Goal: Information Seeking & Learning: Learn about a topic

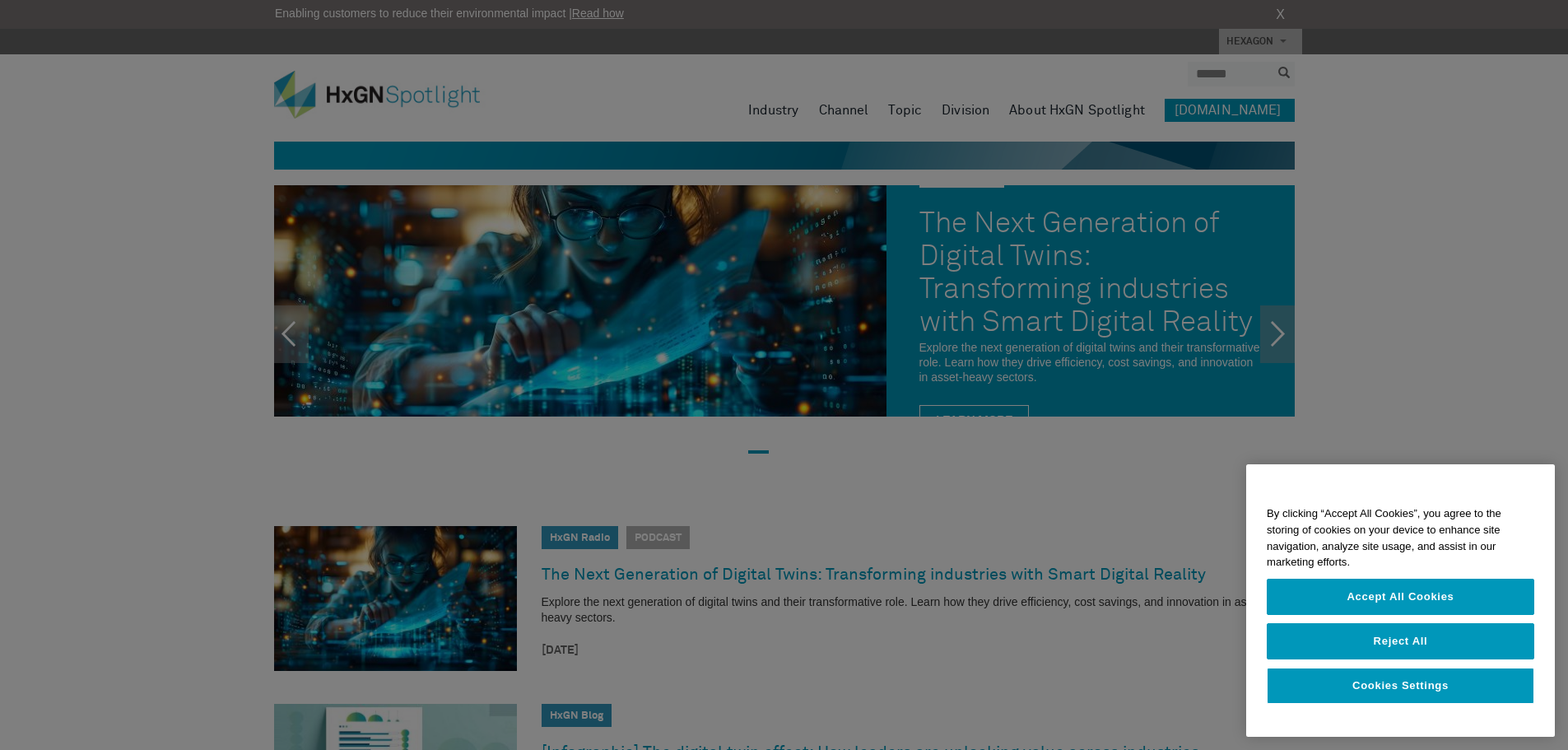
click at [108, 254] on div at bounding box center [784, 375] width 1568 height 750
click at [1349, 601] on button "Accept All Cookies" at bounding box center [1400, 597] width 267 height 37
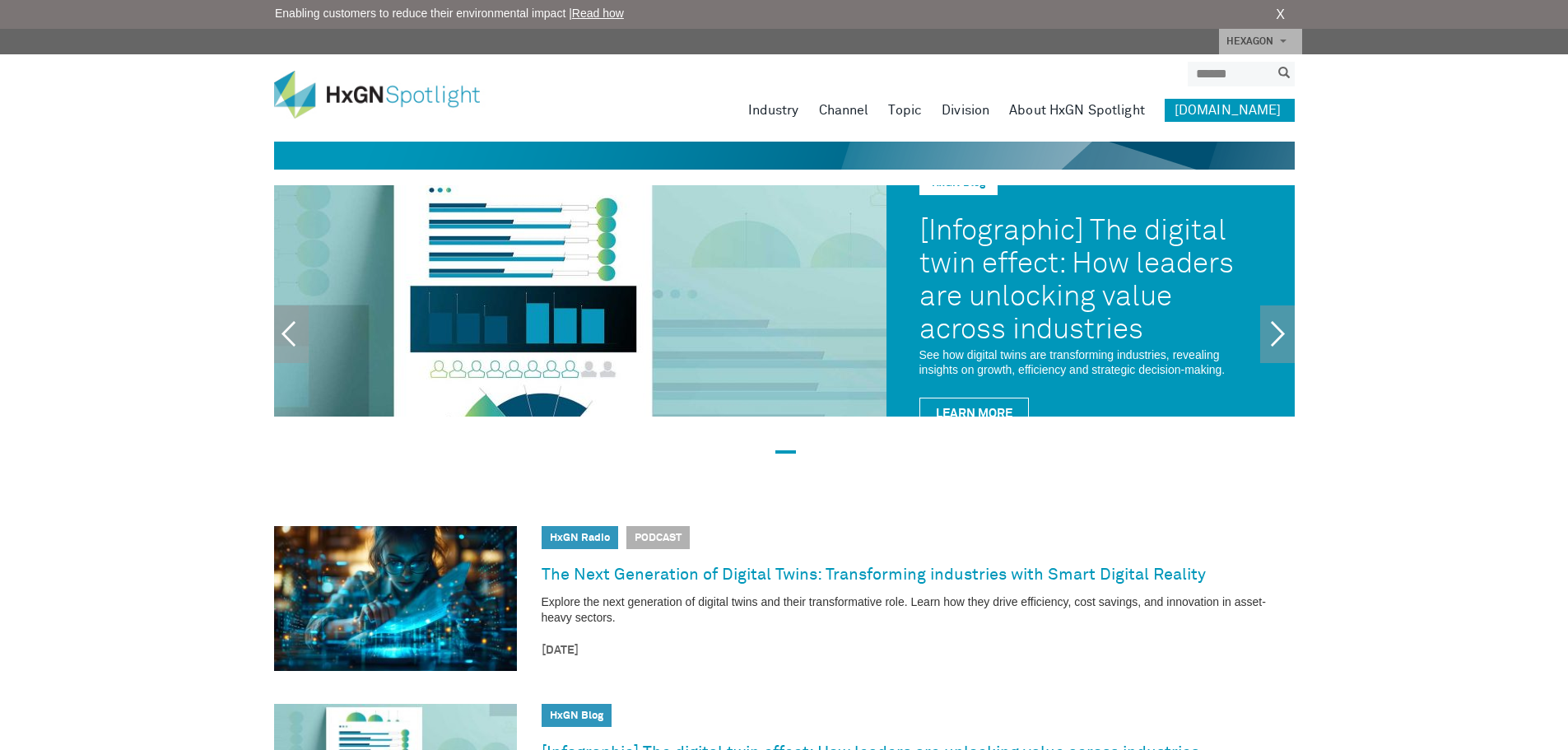
drag, startPoint x: 246, startPoint y: 0, endPoint x: 100, endPoint y: 235, distance: 276.7
click at [100, 235] on div "HxGN Radio HxGN Radio Driving digital transformation across the asset lifecycle…" at bounding box center [784, 330] width 1568 height 289
click at [1216, 76] on input "search" at bounding box center [1229, 74] width 83 height 25
type input "**********"
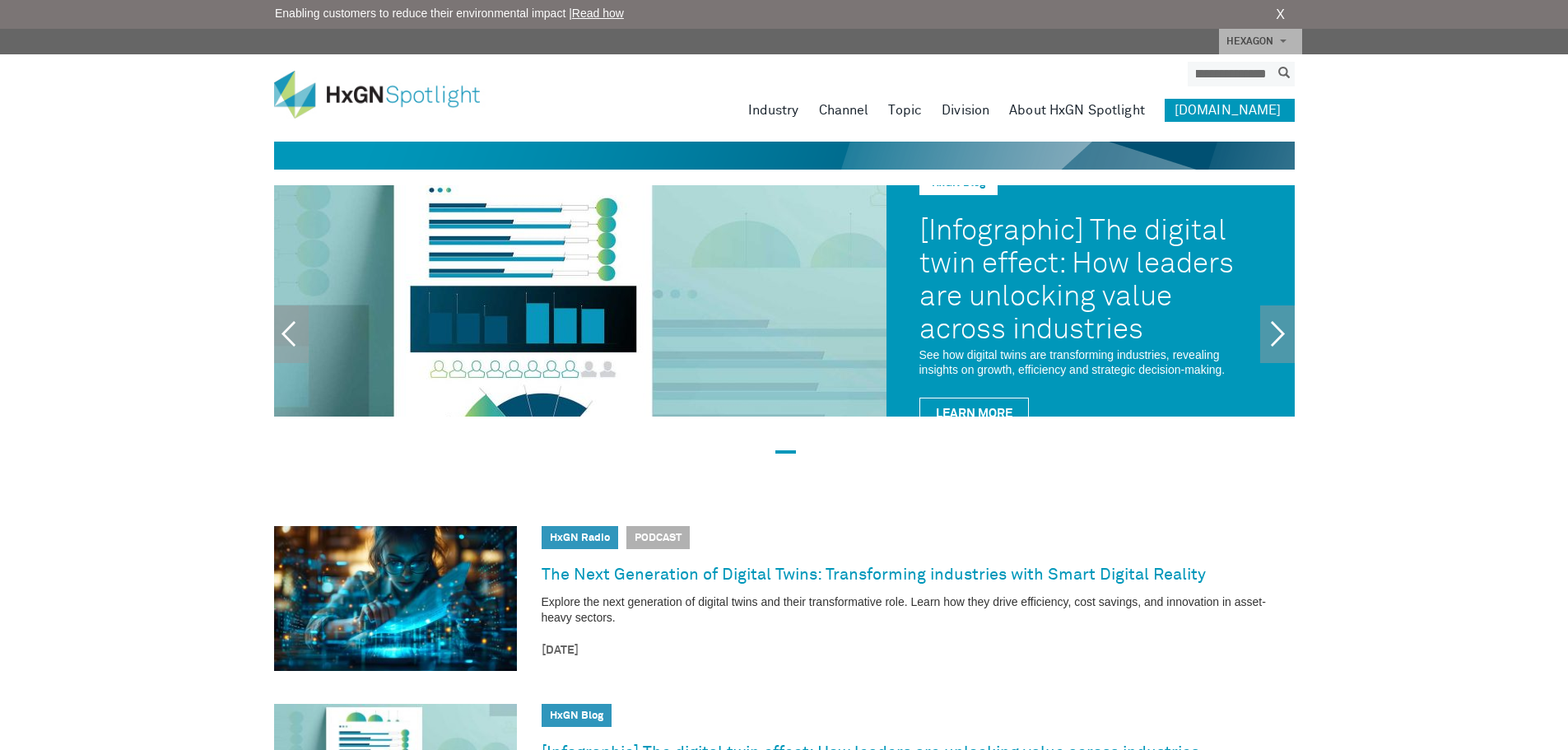
click at [1273, 64] on button "submit" at bounding box center [1283, 73] width 21 height 19
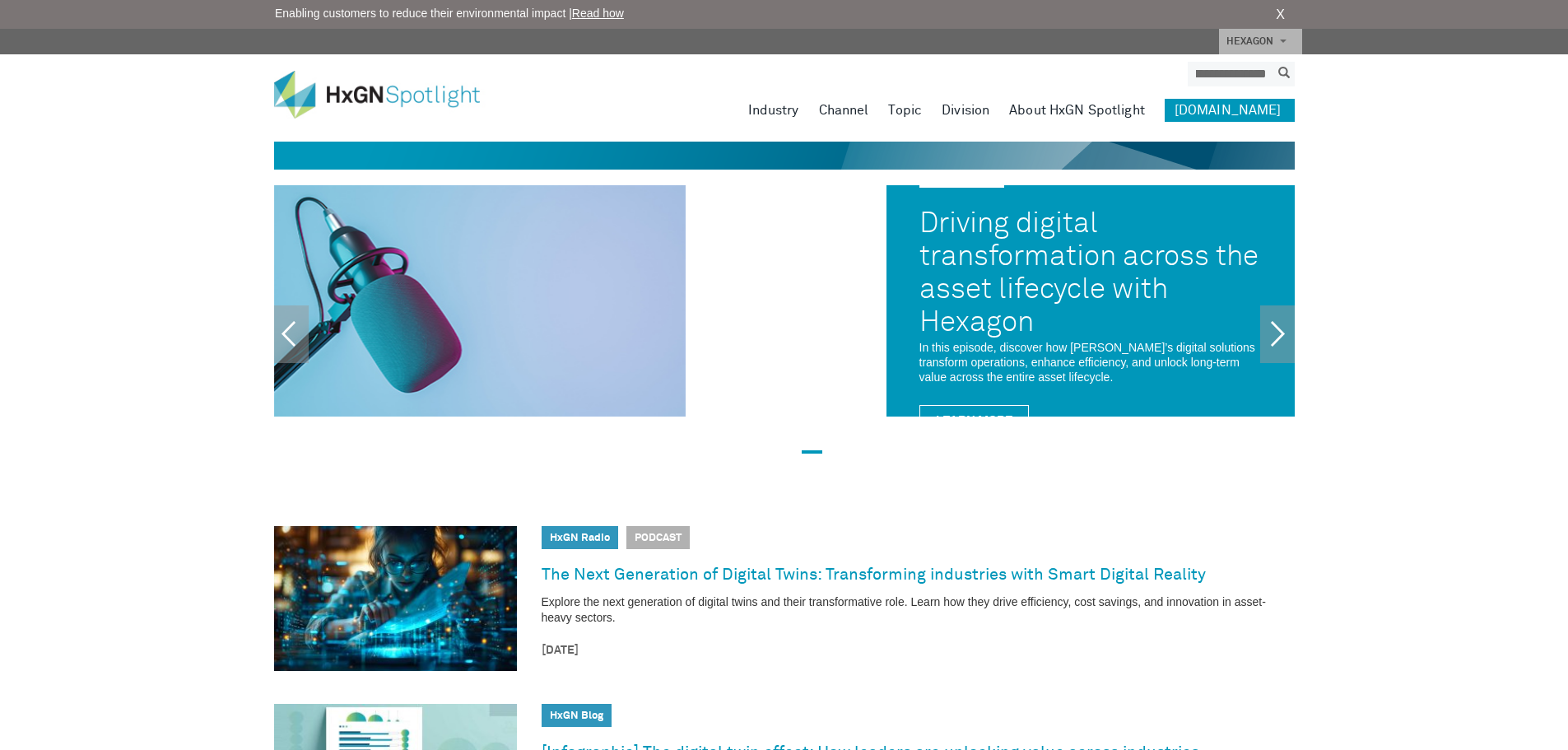
scroll to position [0, 0]
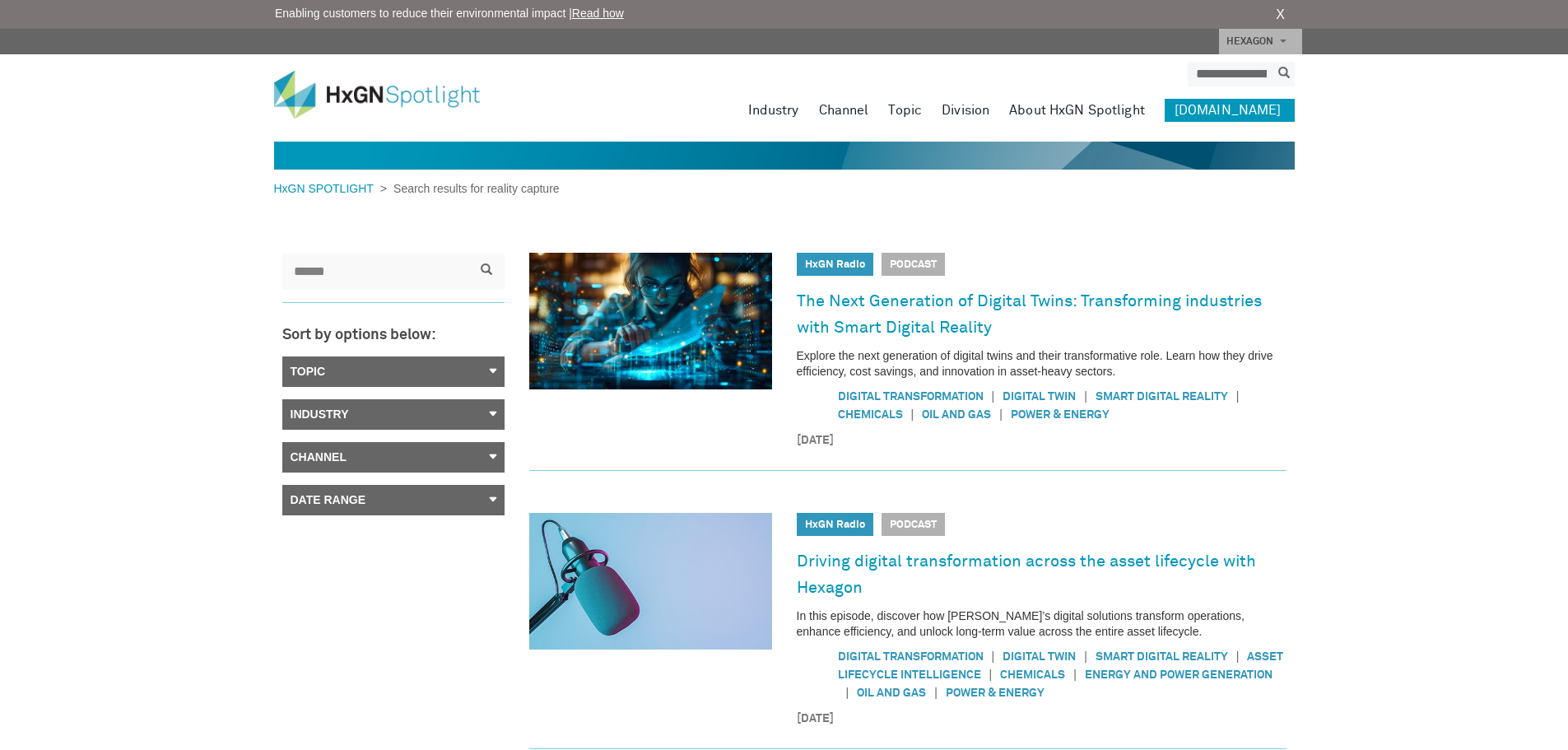
click at [406, 364] on link "Topic" at bounding box center [393, 372] width 222 height 31
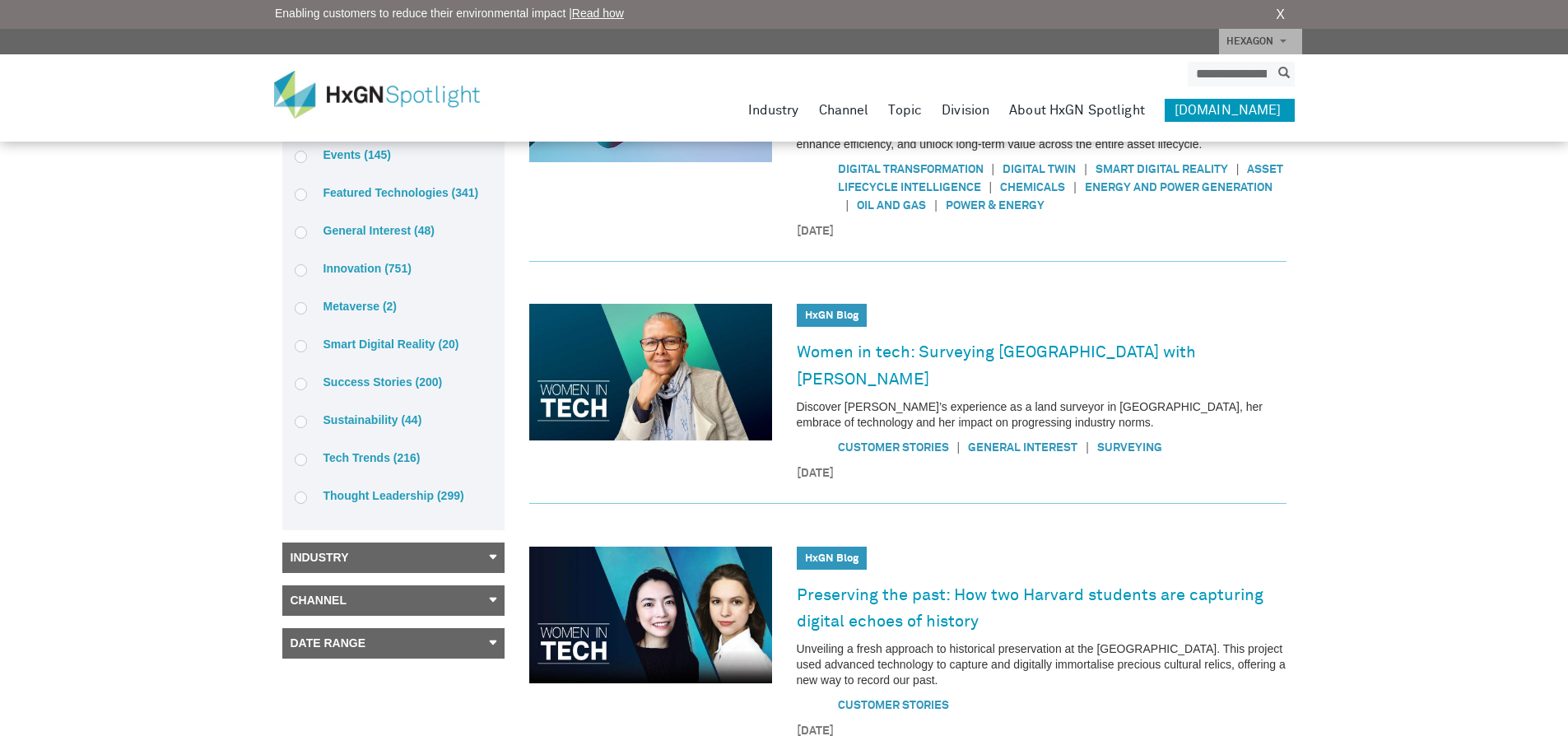
scroll to position [494, 0]
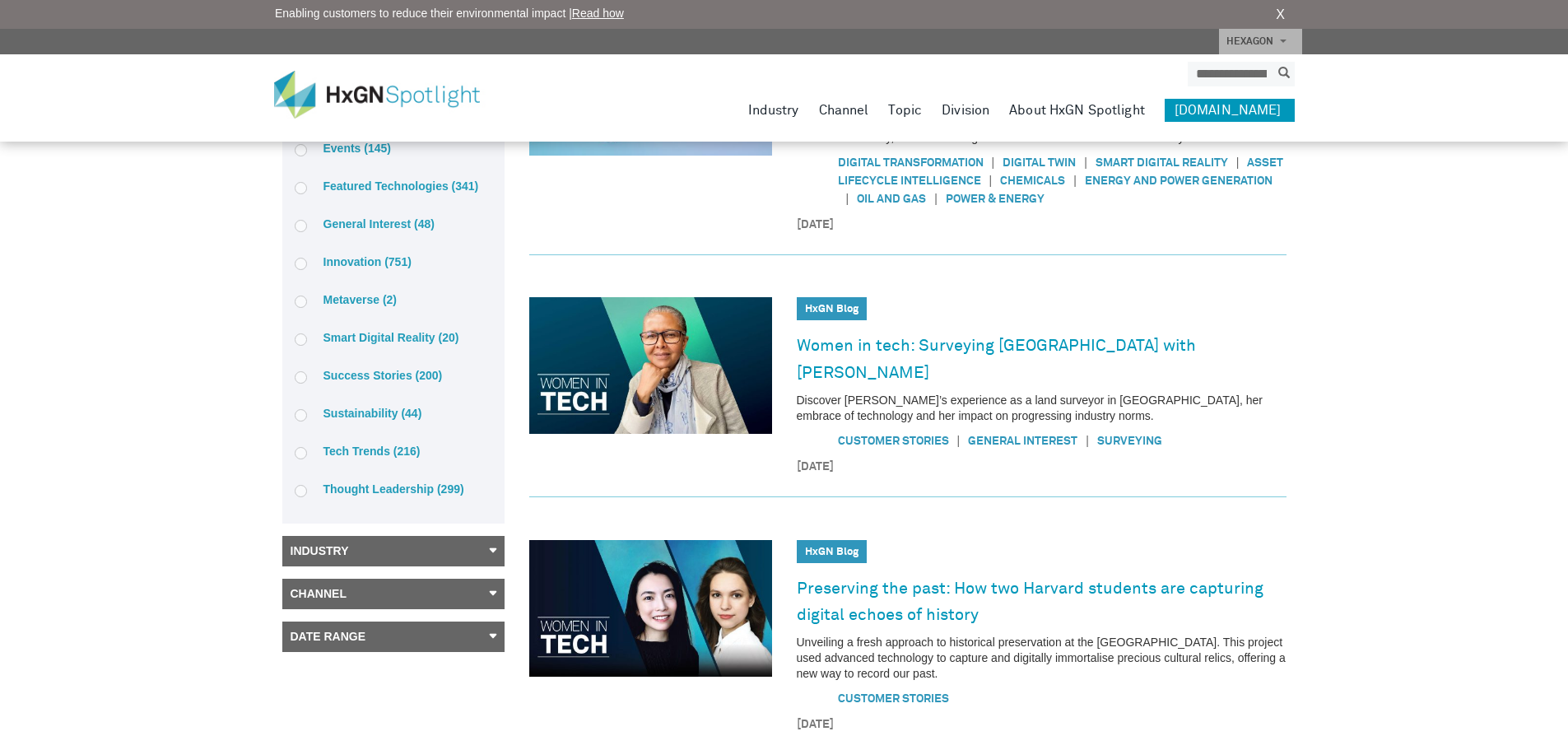
click at [377, 587] on link "Channel" at bounding box center [393, 594] width 222 height 31
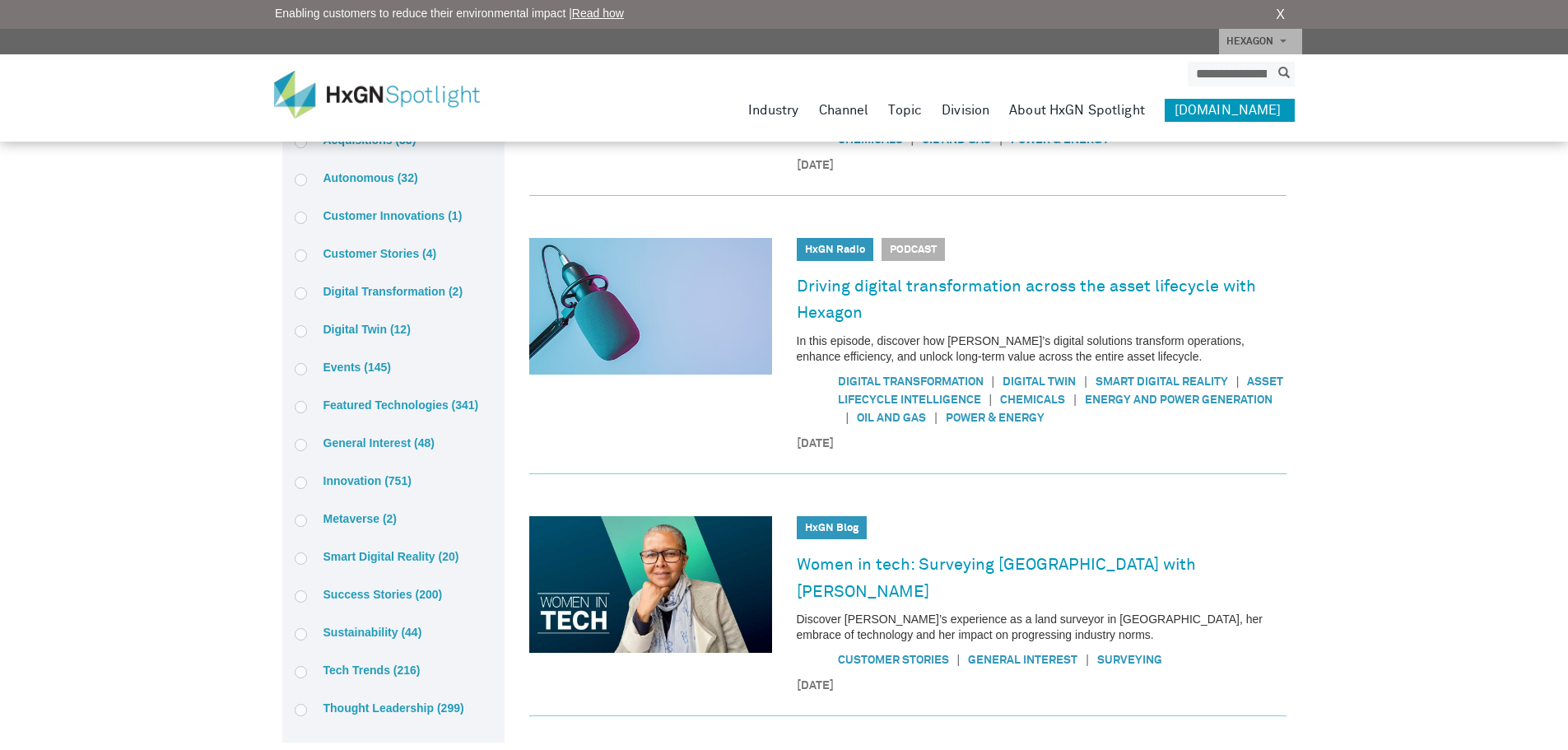
scroll to position [0, 0]
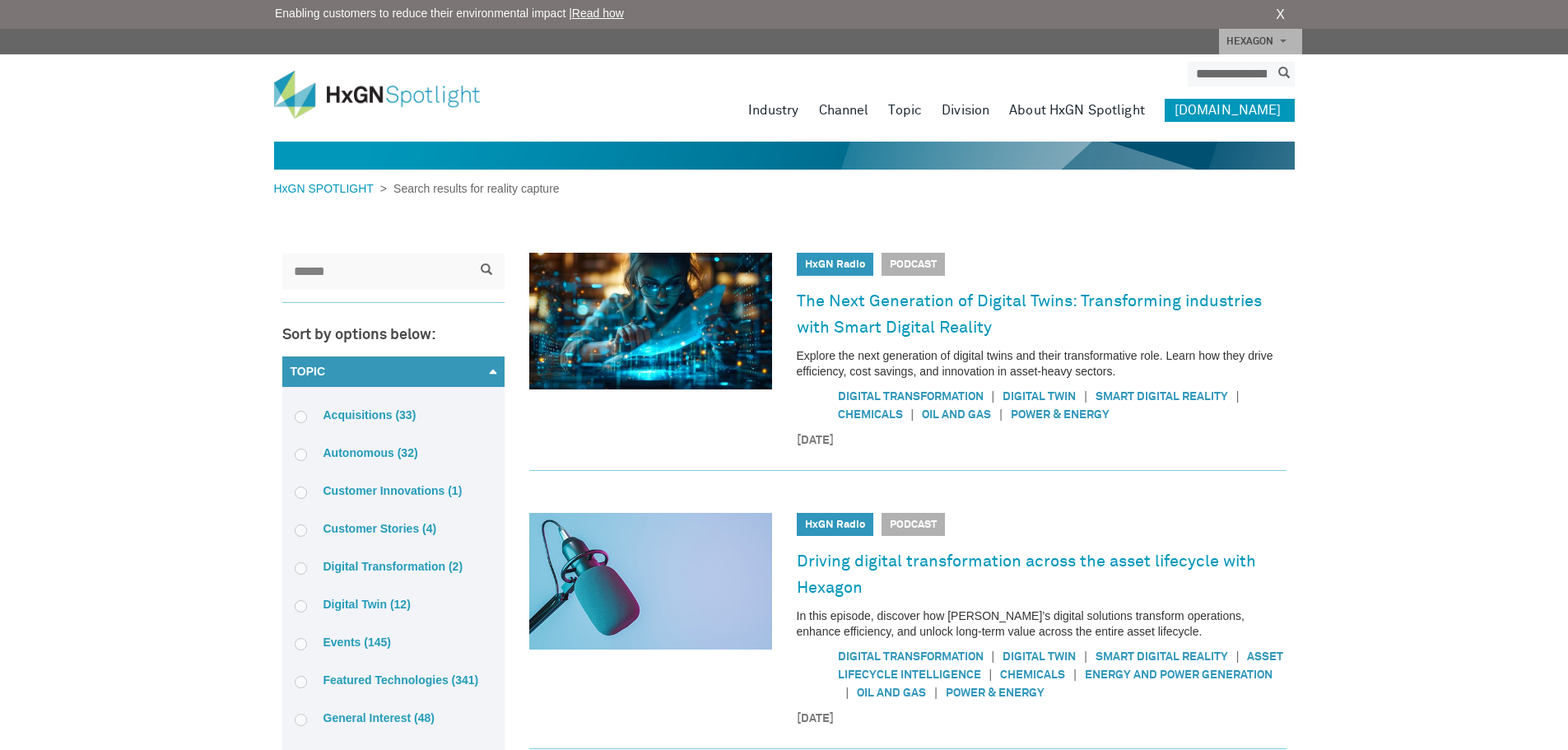
click at [383, 526] on label "Customer Stories (4)" at bounding box center [393, 528] width 197 height 14
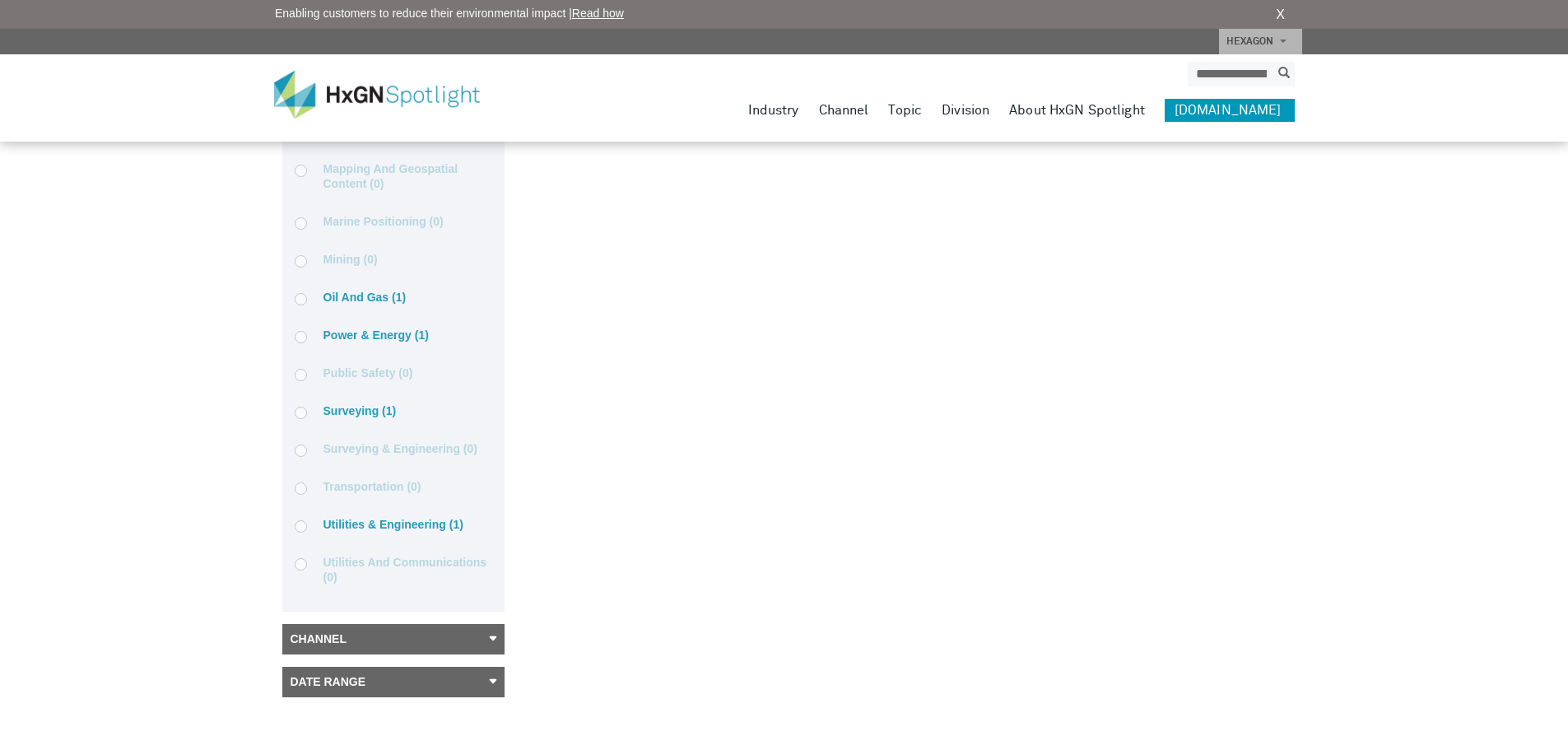
scroll to position [1153, 0]
click at [374, 297] on label "Oil and gas (1)" at bounding box center [393, 295] width 197 height 14
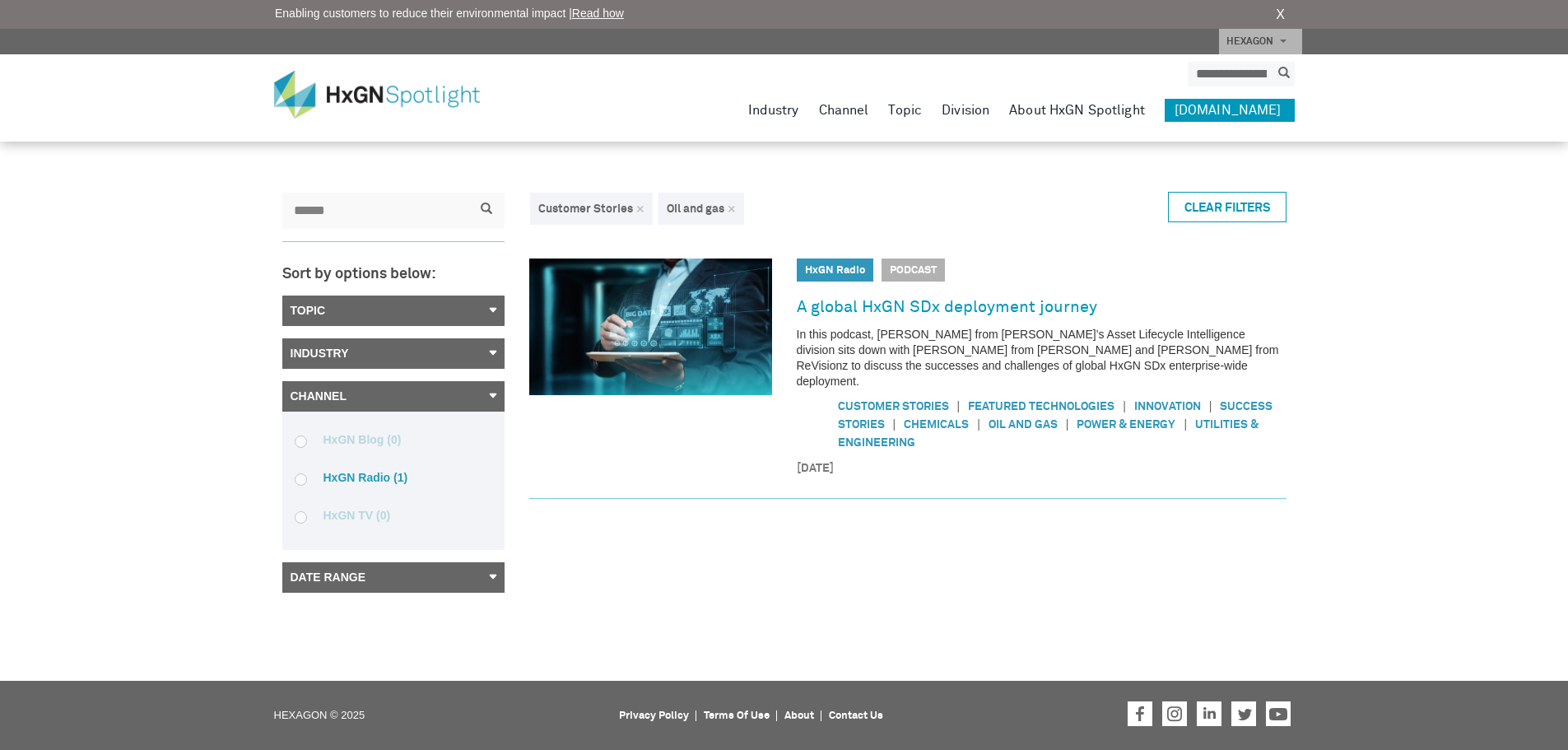
scroll to position [61, 0]
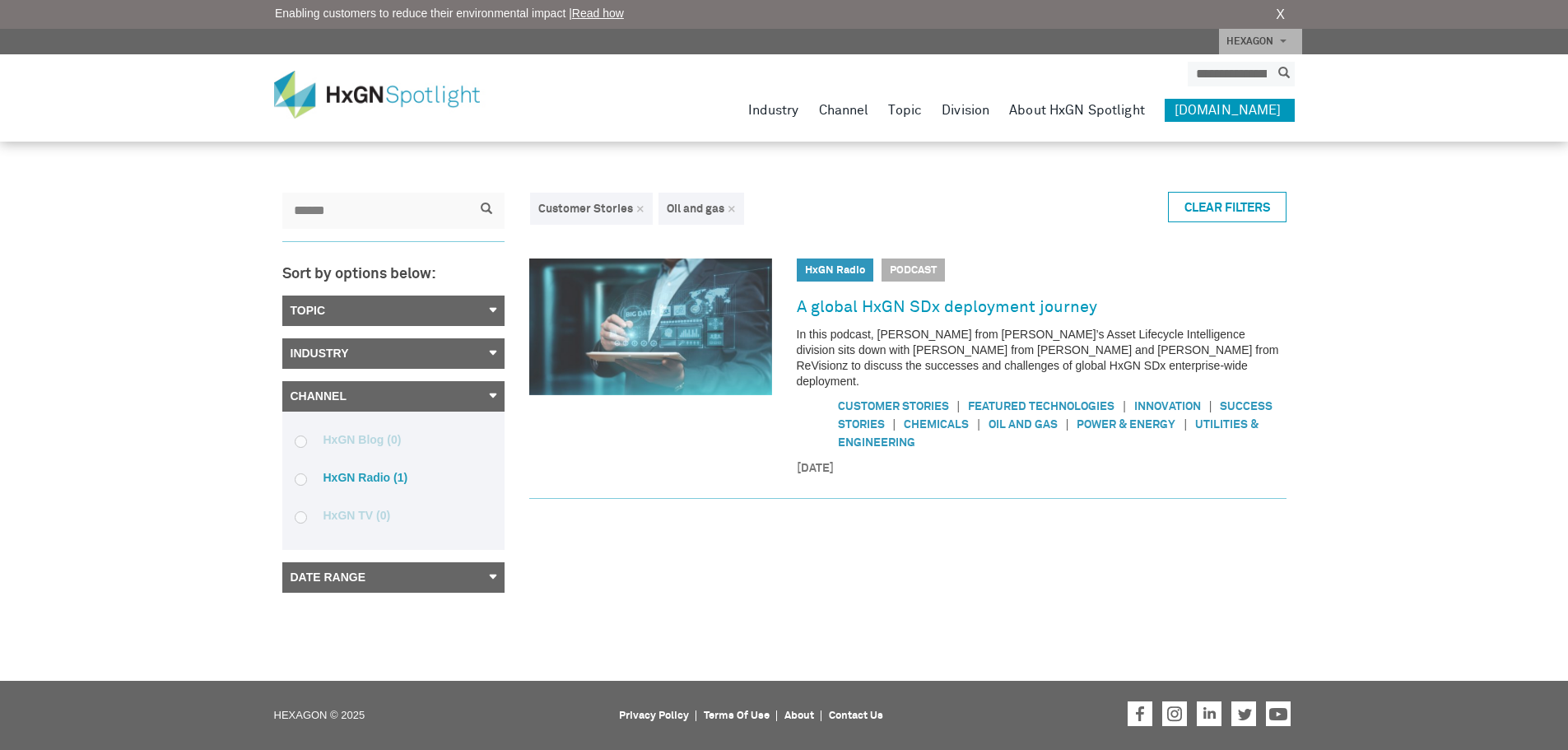
click at [669, 300] on img at bounding box center [650, 327] width 242 height 137
